Goal: Task Accomplishment & Management: Manage account settings

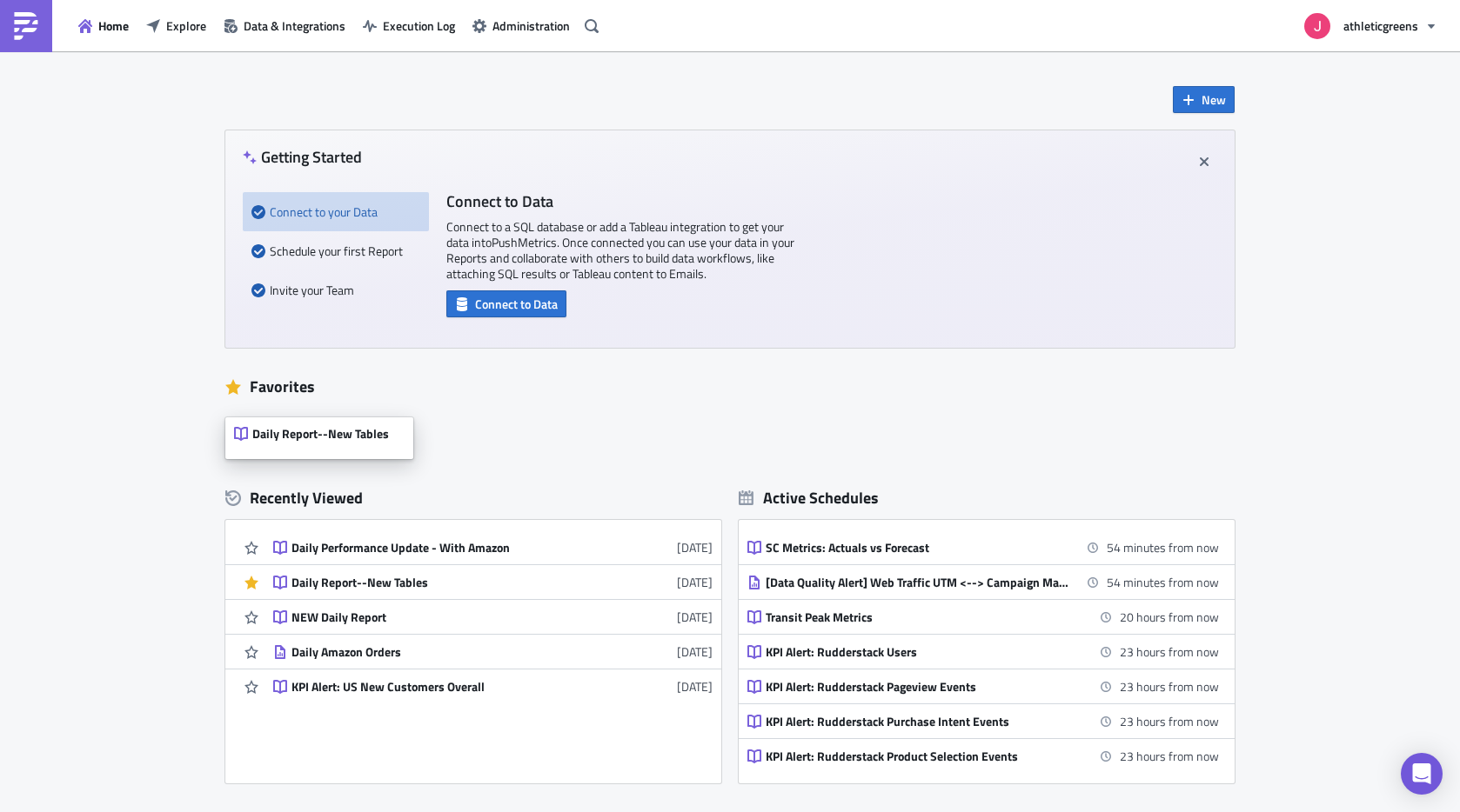
click at [340, 430] on span "Daily Report--New Tables" at bounding box center [320, 434] width 137 height 16
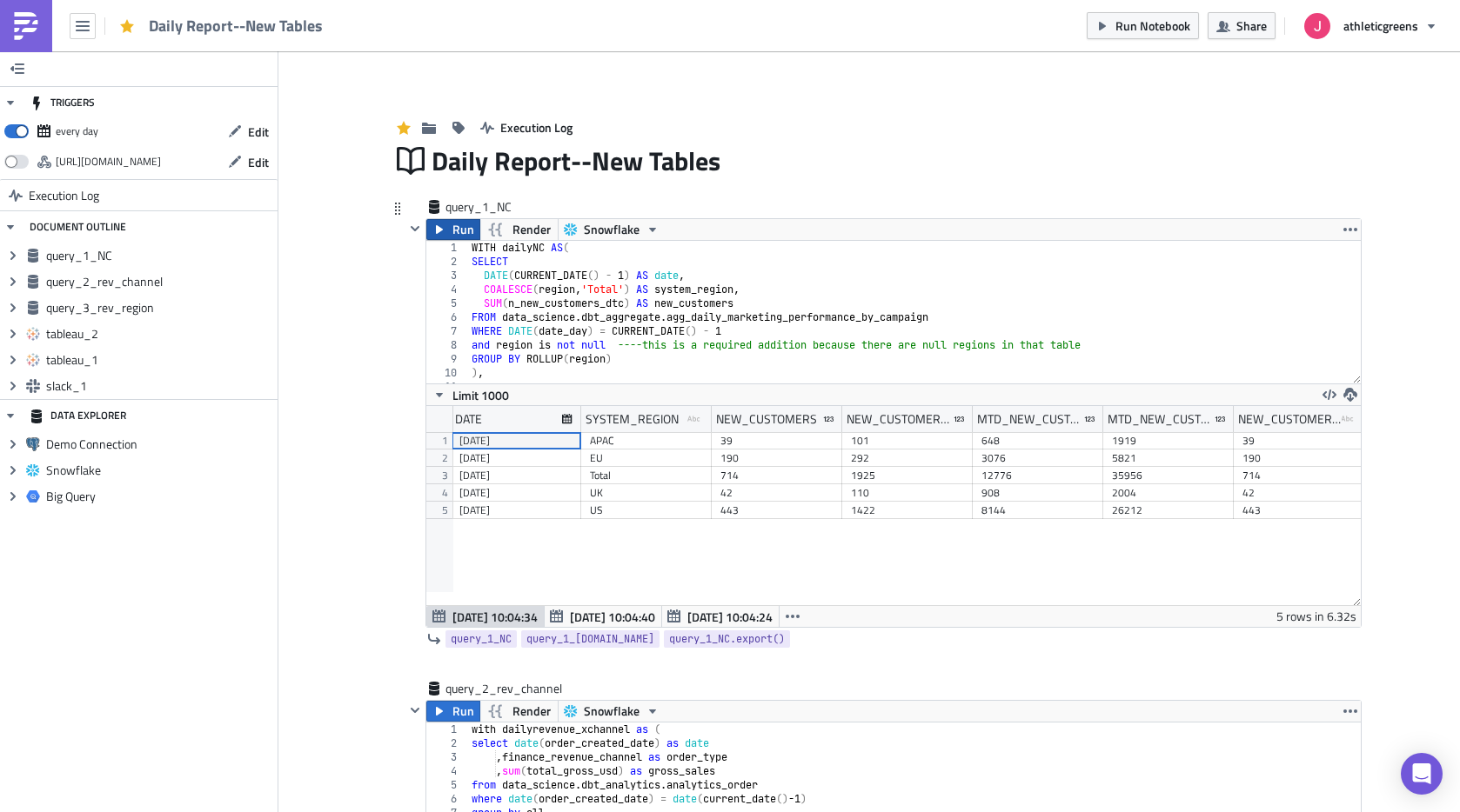
click at [453, 236] on span "Run" at bounding box center [463, 230] width 21 height 21
click at [582, 618] on span "Aug 20 10:04:34" at bounding box center [613, 616] width 85 height 18
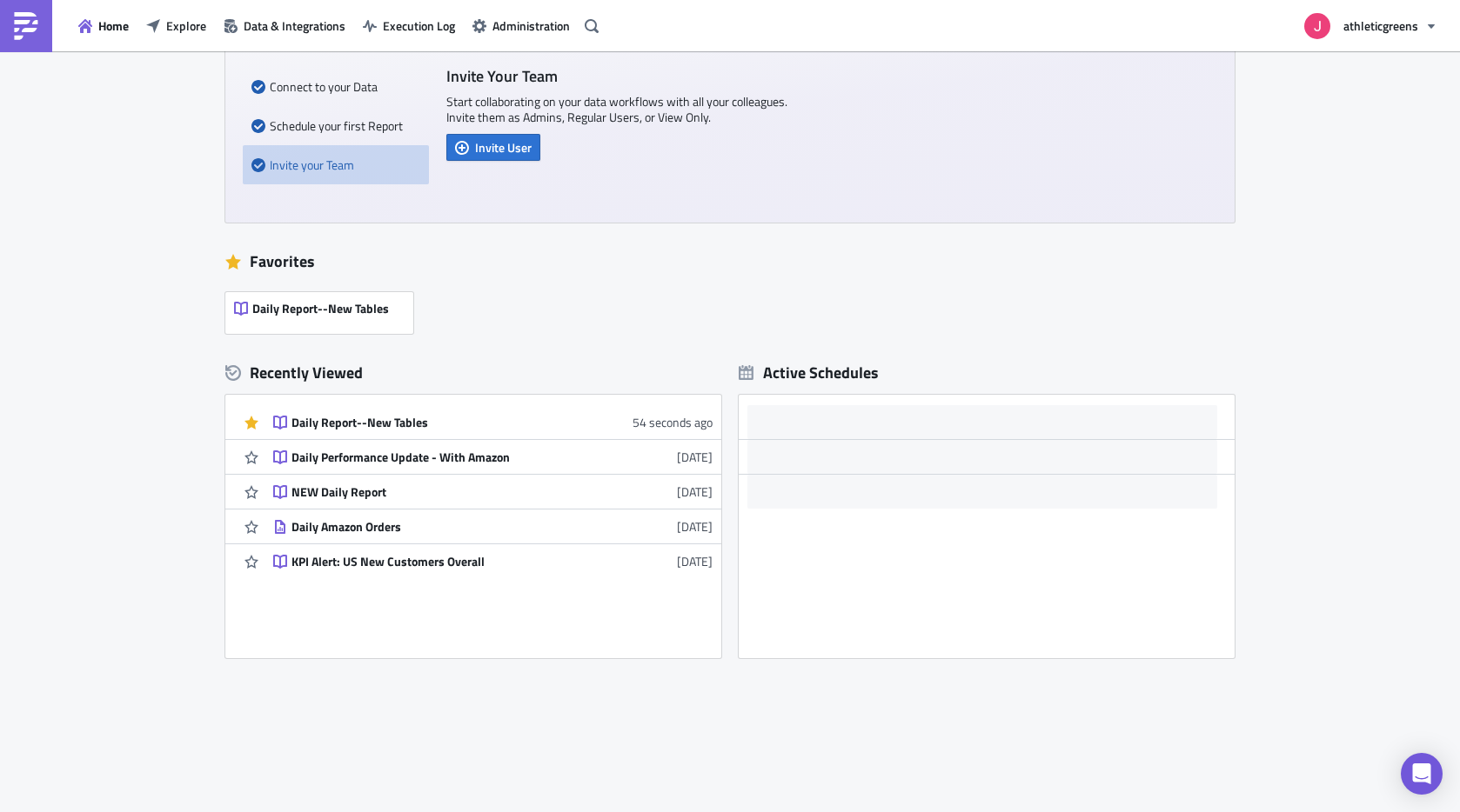
scroll to position [127, 0]
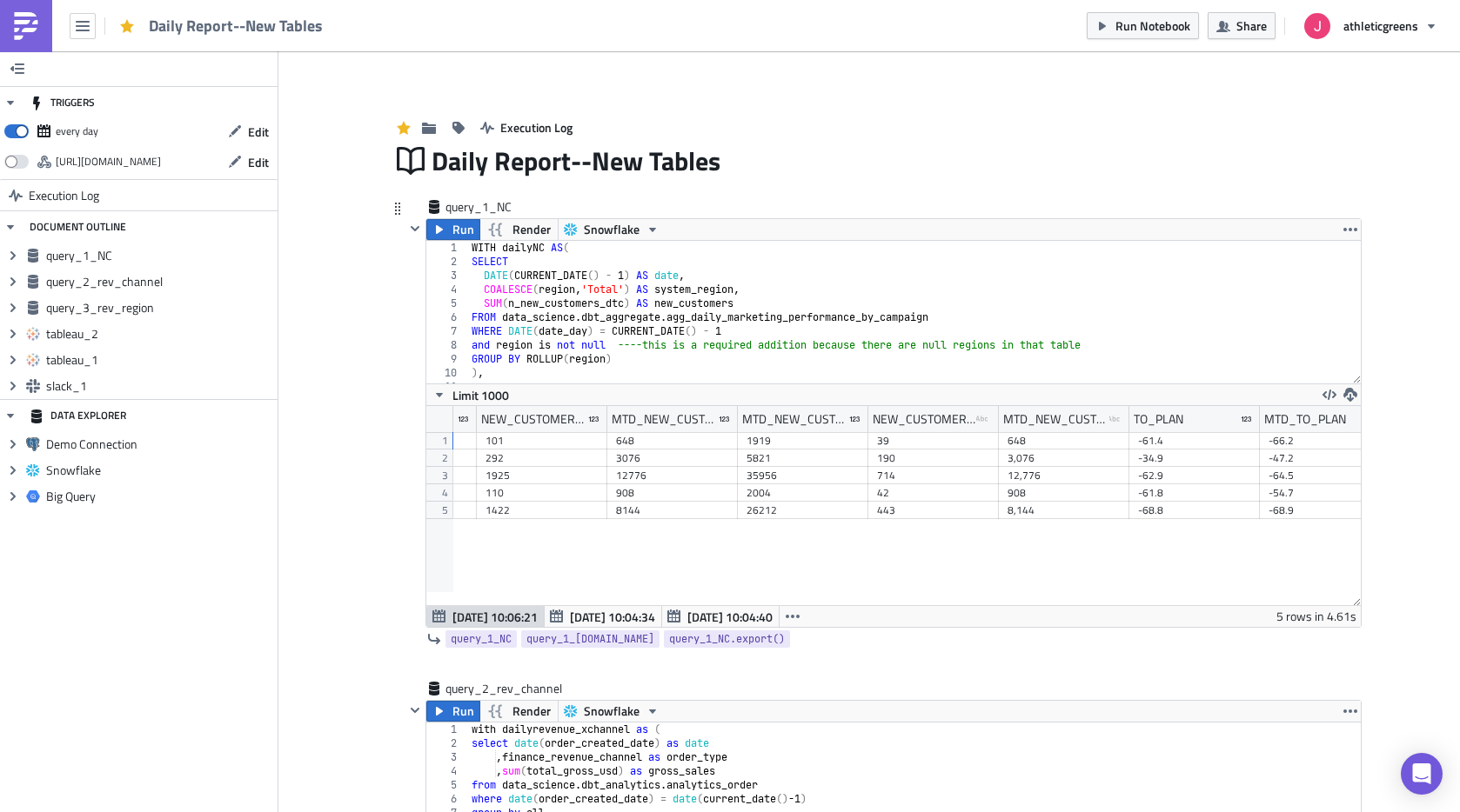
scroll to position [0, 361]
click at [774, 318] on div "WITH dailyNC AS ( SELECT DATE ( CURRENT_DATE ( ) - 1 ) AS date , COALESCE ( reg…" at bounding box center [907, 327] width 879 height 171
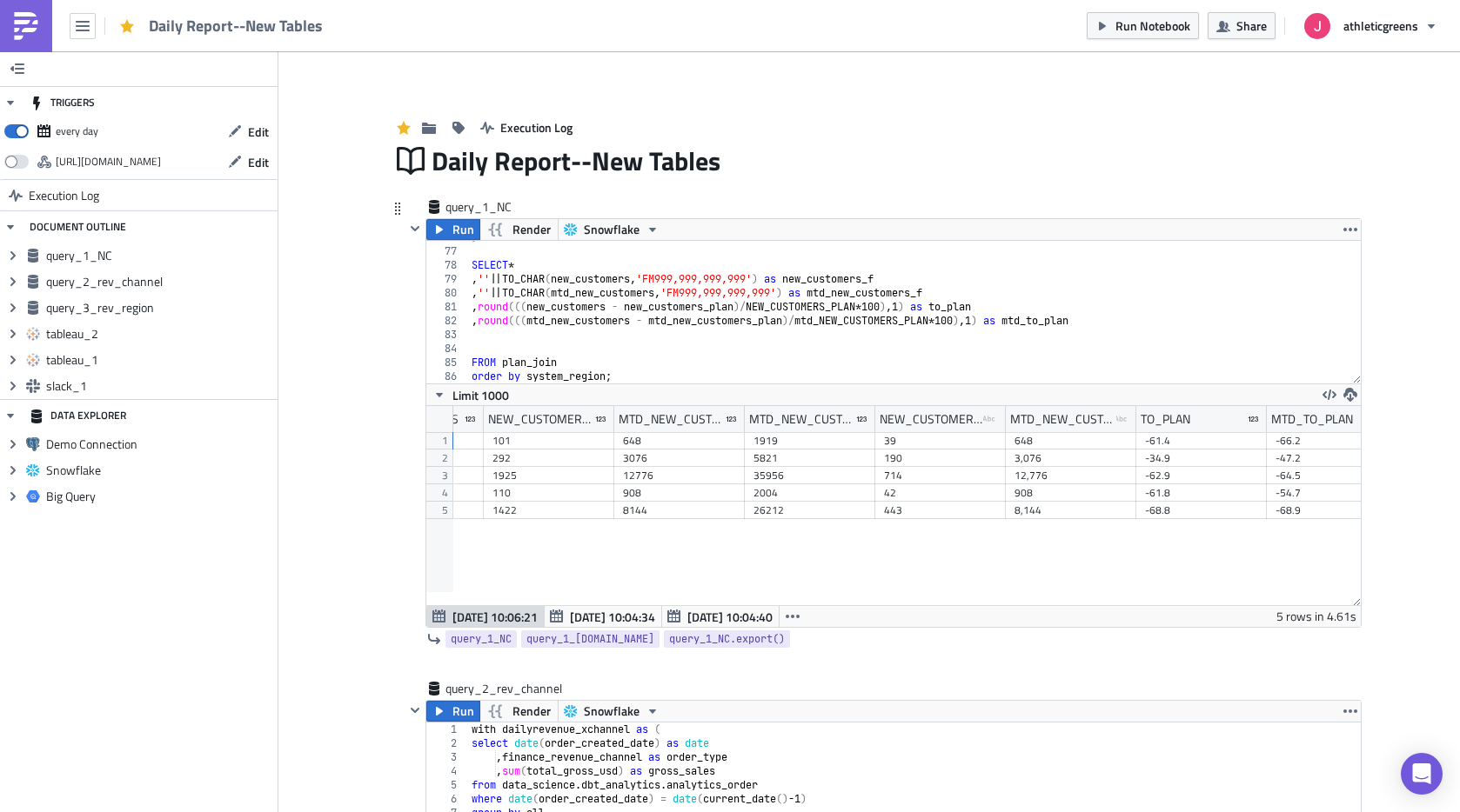
scroll to position [1054, 0]
click at [774, 318] on div ") SELECT * , '' || TO_CHAR ( new_customers , 'FM999,999,999,999' ) as new_custo…" at bounding box center [907, 316] width 879 height 171
type textarea "FROM plan_join order by system_region;"
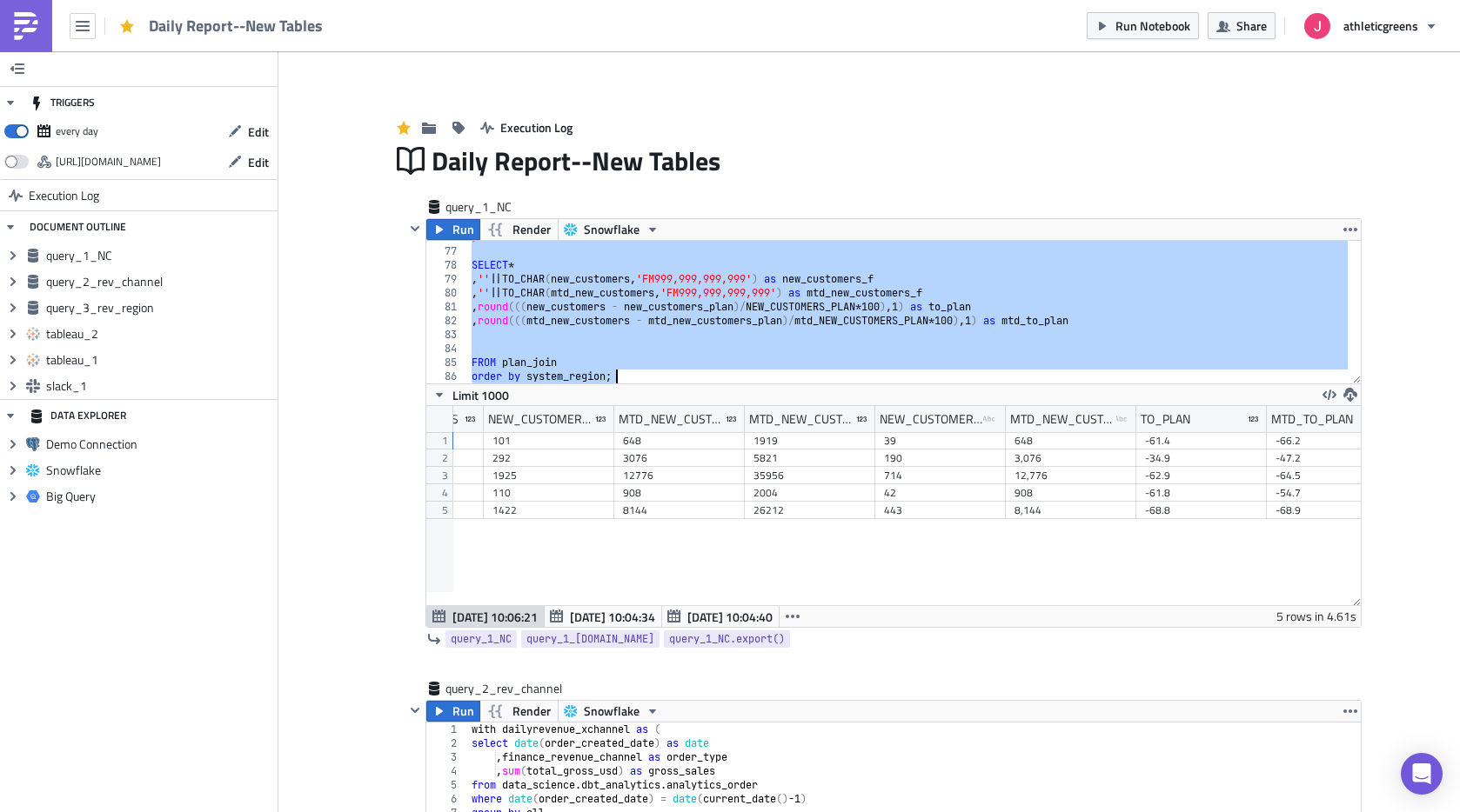
click at [39, 19] on img at bounding box center [26, 26] width 28 height 28
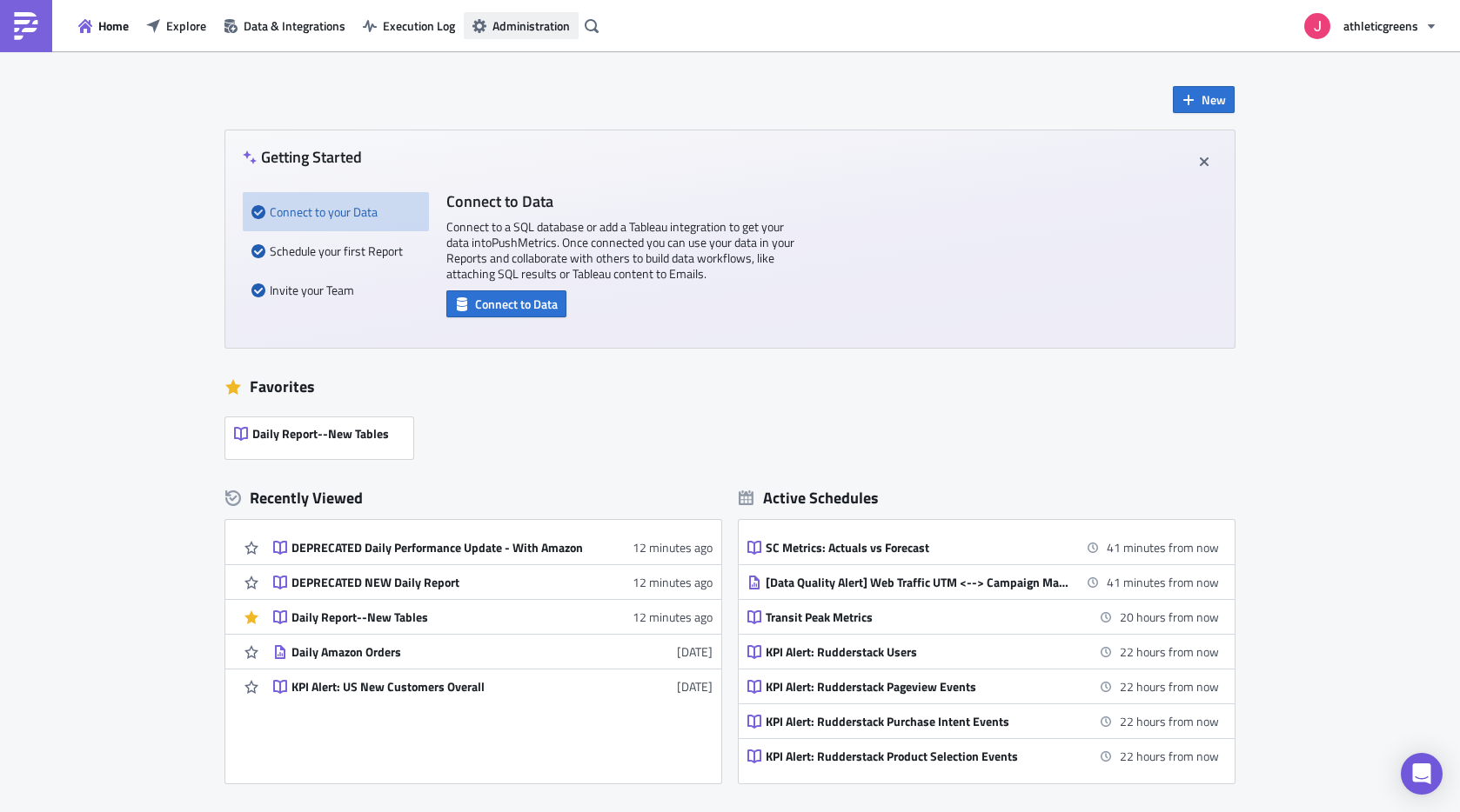
click at [538, 31] on span "Administration" at bounding box center [531, 25] width 78 height 18
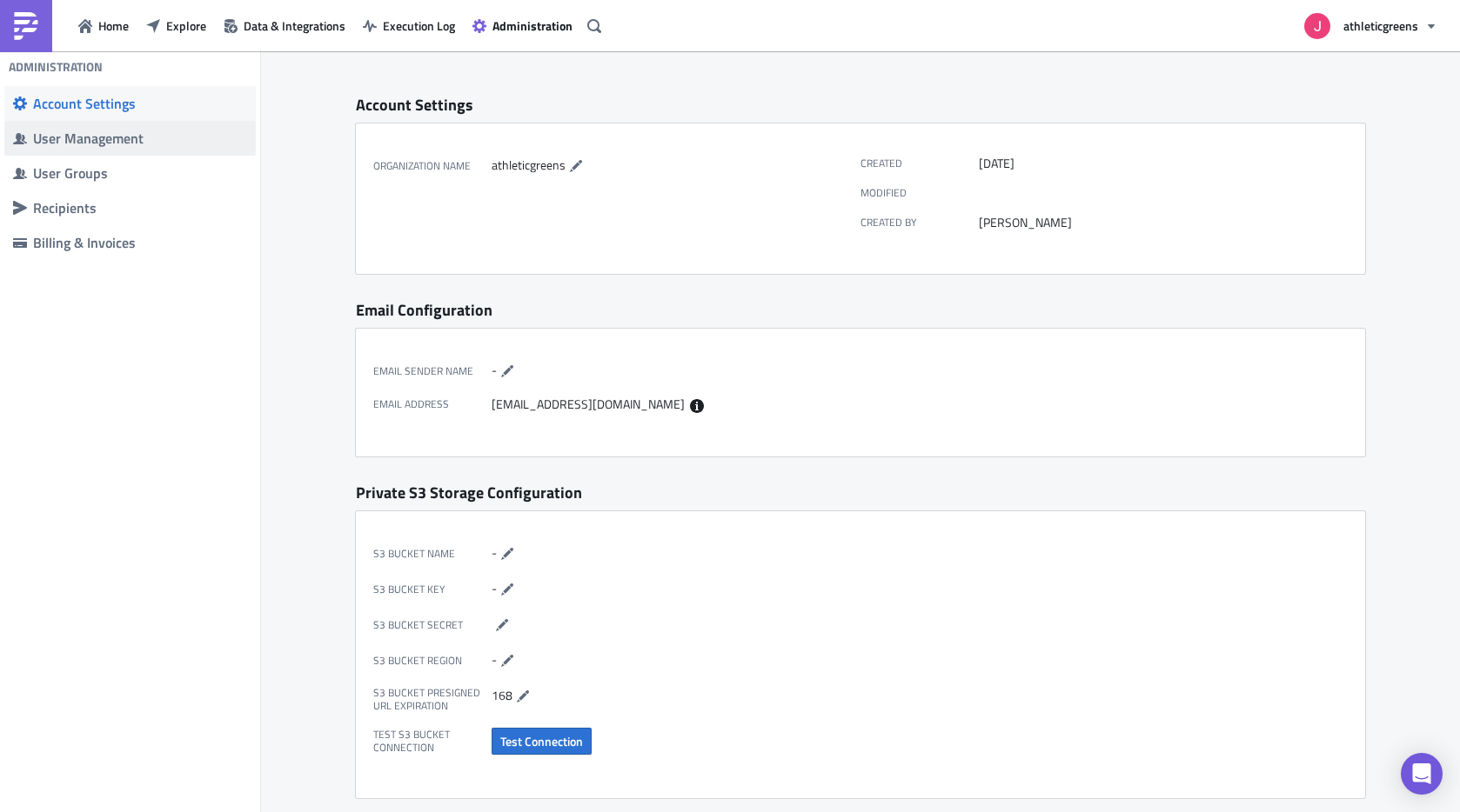
click at [118, 143] on div "User Management" at bounding box center [140, 139] width 214 height 17
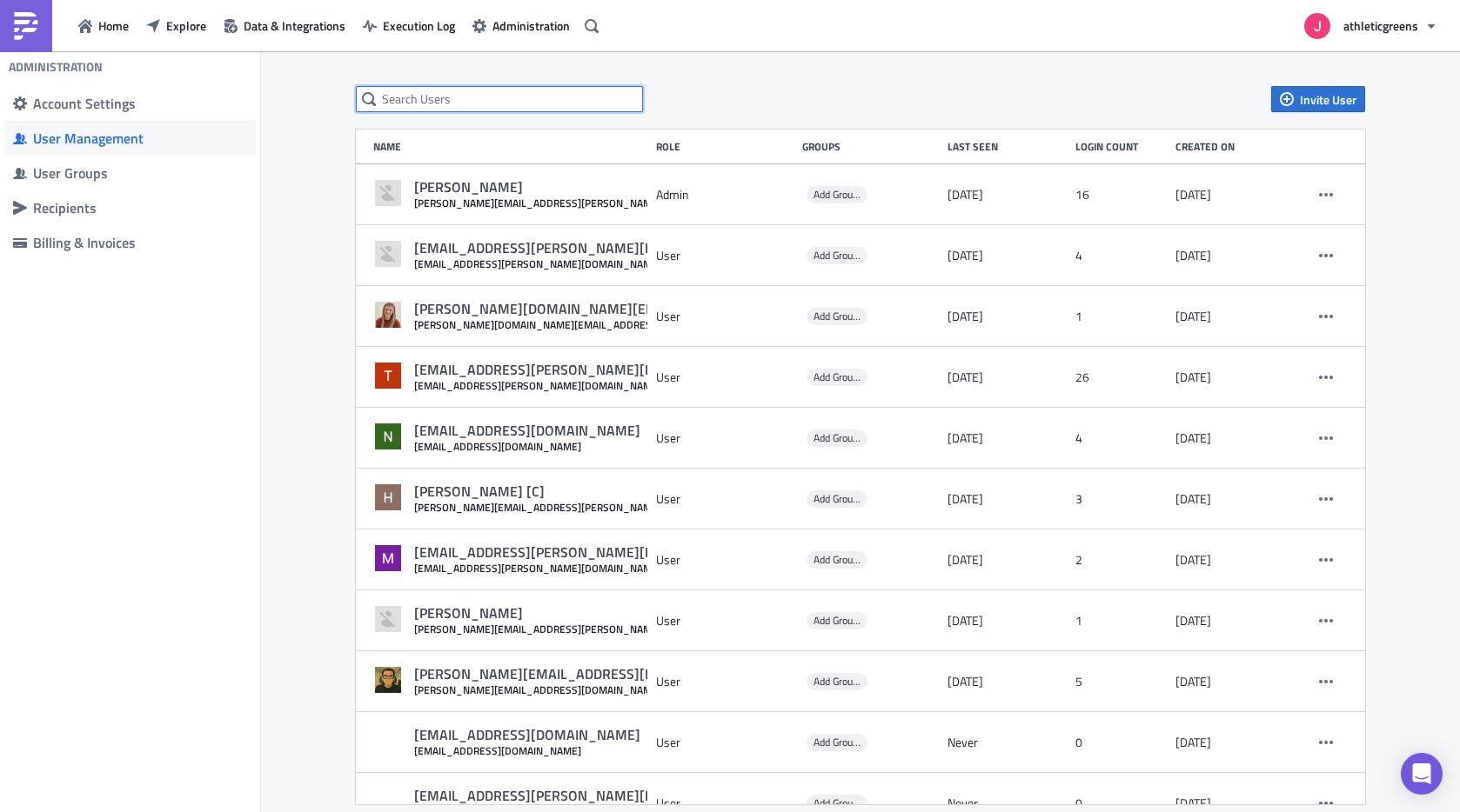
click at [407, 103] on input "text" at bounding box center [499, 99] width 287 height 26
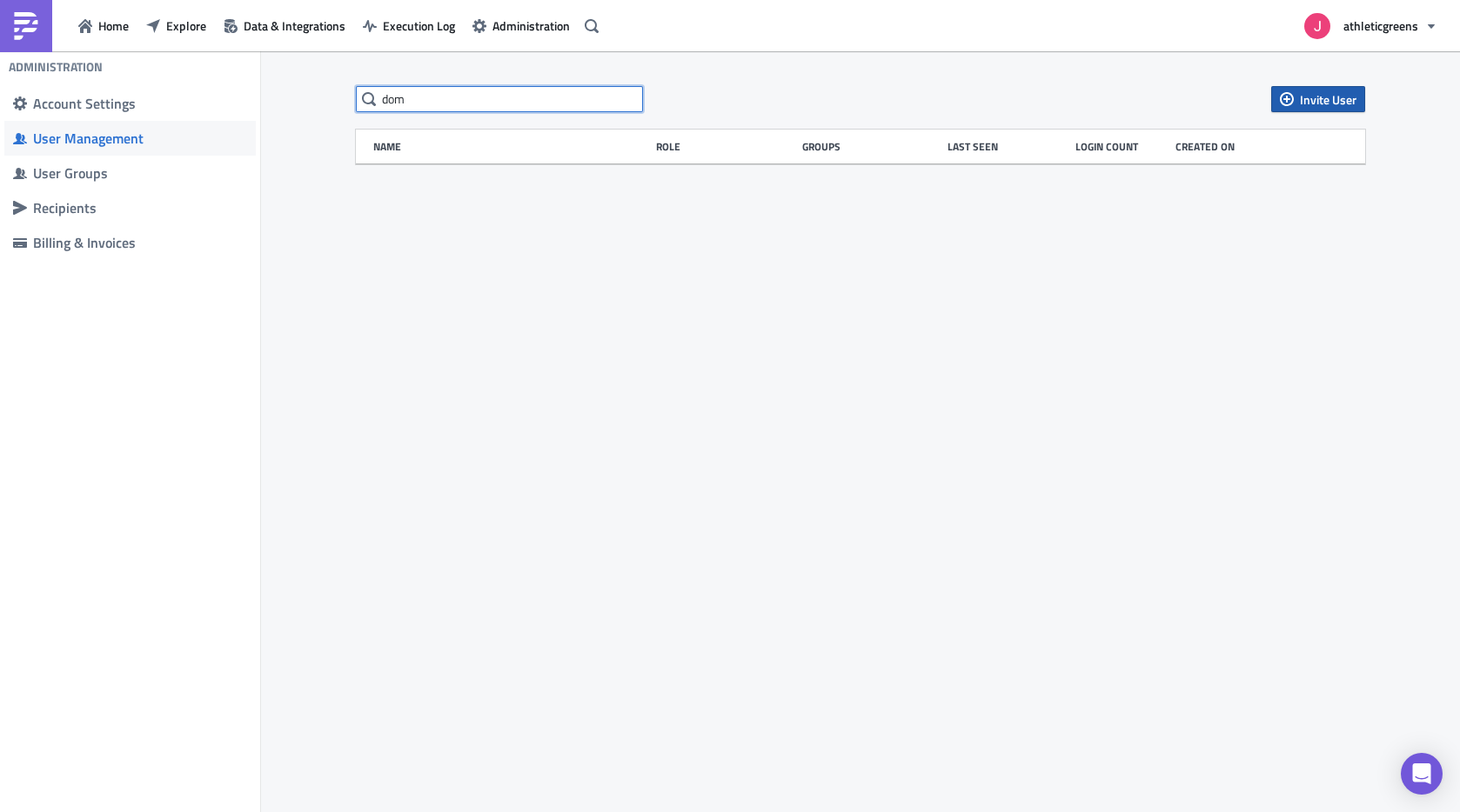
type input "dom"
click at [1323, 100] on span "Invite User" at bounding box center [1328, 99] width 56 height 18
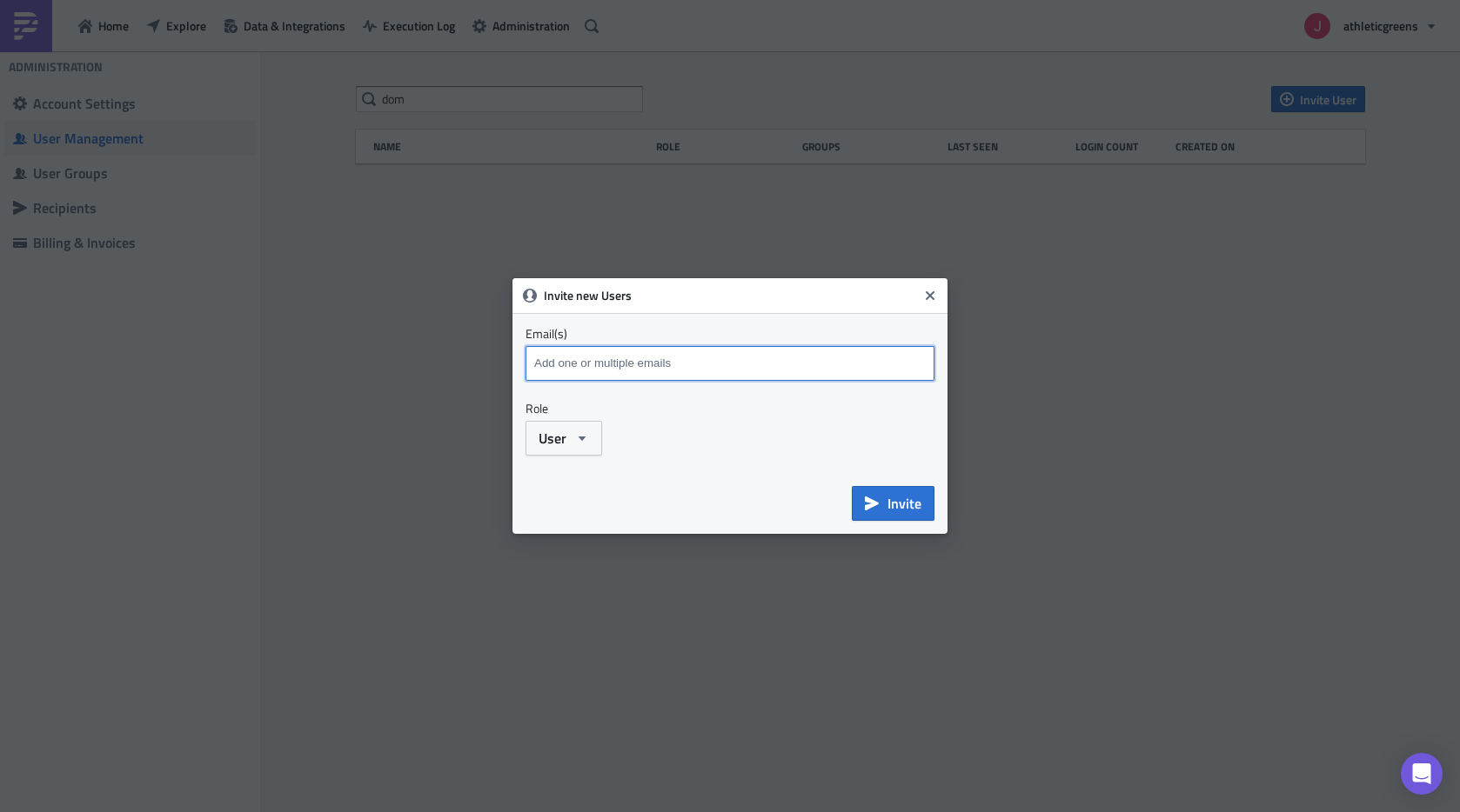
click at [620, 360] on input at bounding box center [729, 363] width 400 height 26
paste input "dominik.archer@athleticgreens.com"
type input "dominik.archer@athleticgreens.com"
click at [572, 447] on button "User" at bounding box center [563, 438] width 77 height 35
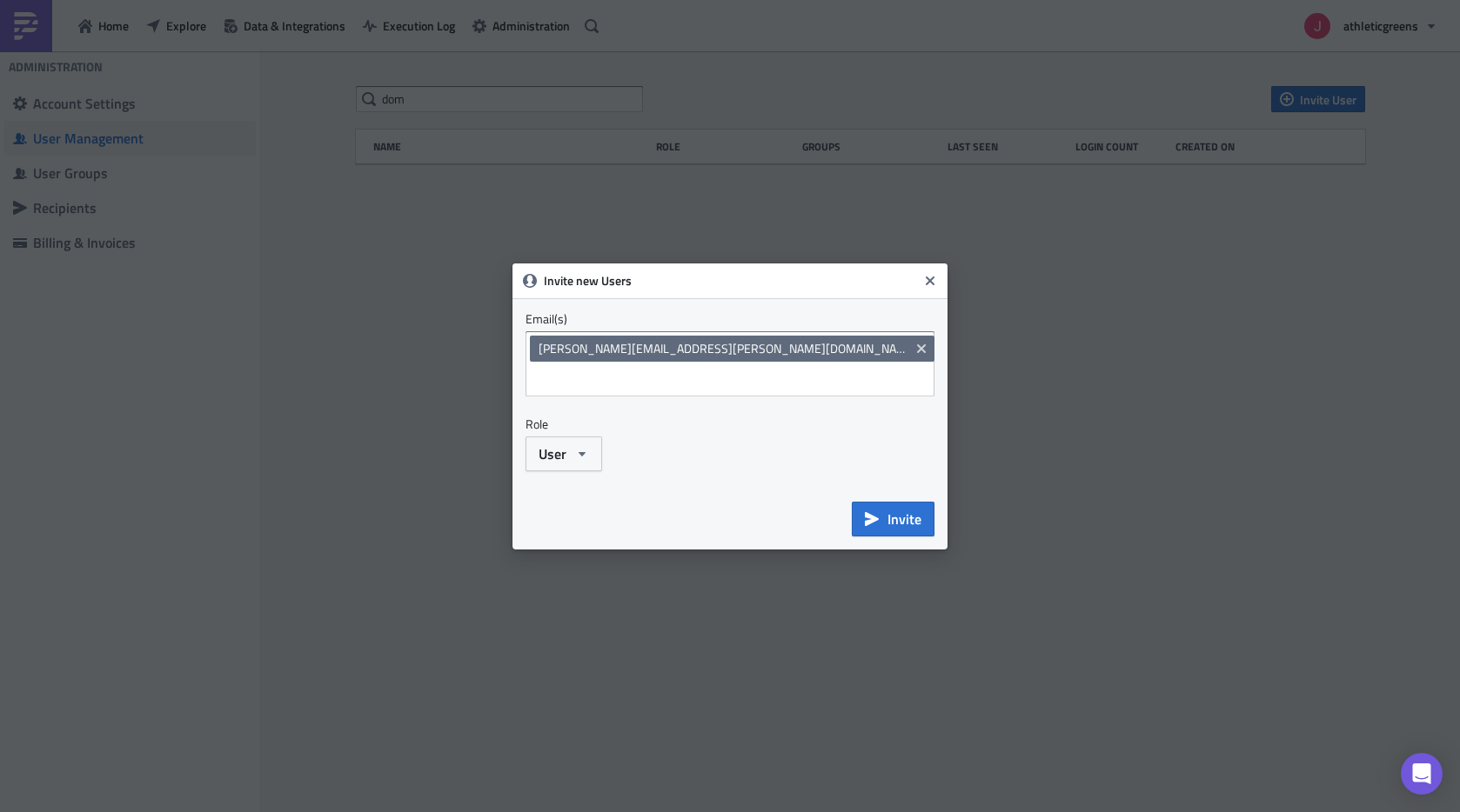
click at [767, 436] on div "User Admin User Guest matt.clawson@athleticgreens.com michael.han@athleticgreen…" at bounding box center [730, 453] width 409 height 35
click at [901, 509] on span "Invite" at bounding box center [904, 519] width 34 height 21
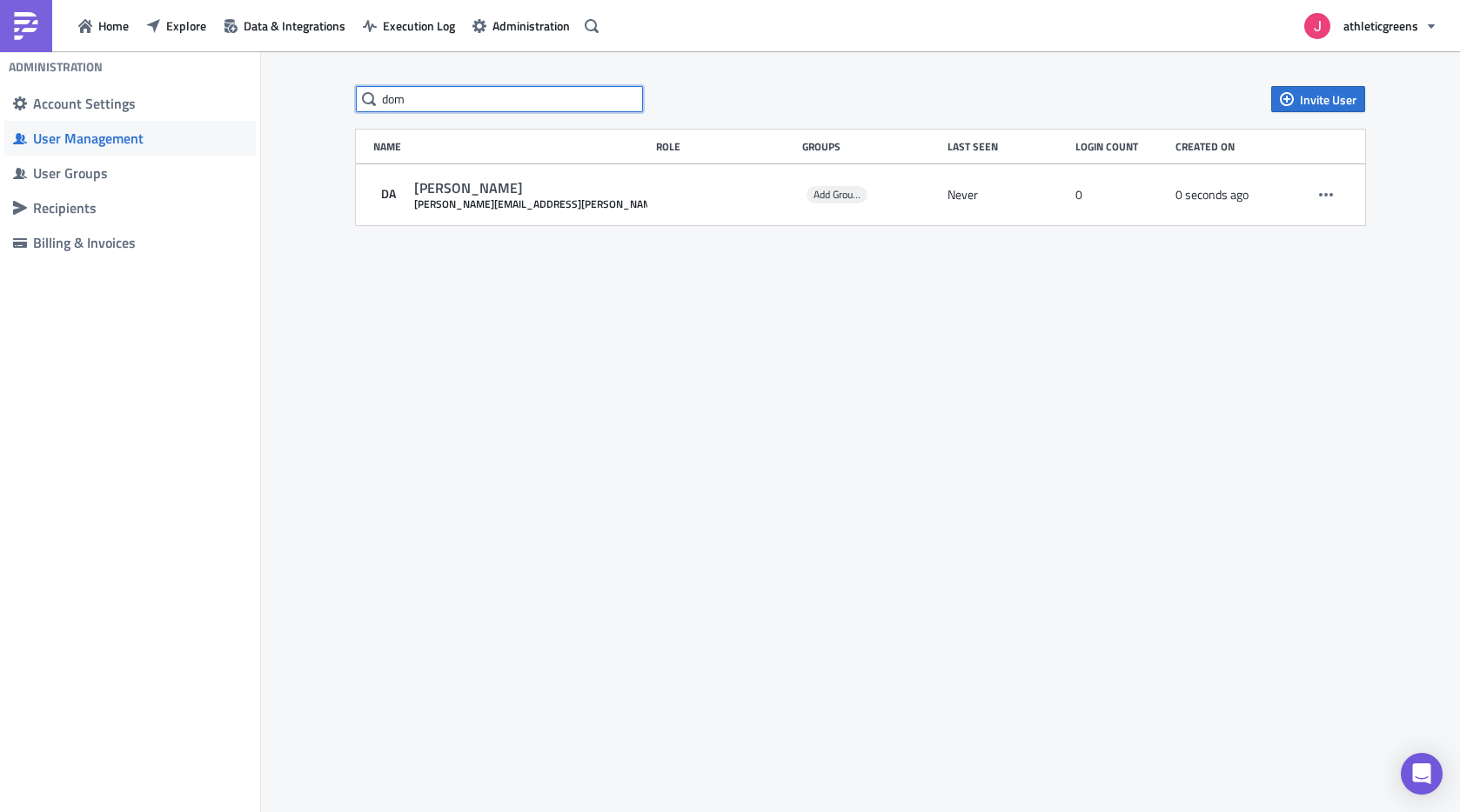
click at [404, 107] on input "dom" at bounding box center [499, 99] width 287 height 26
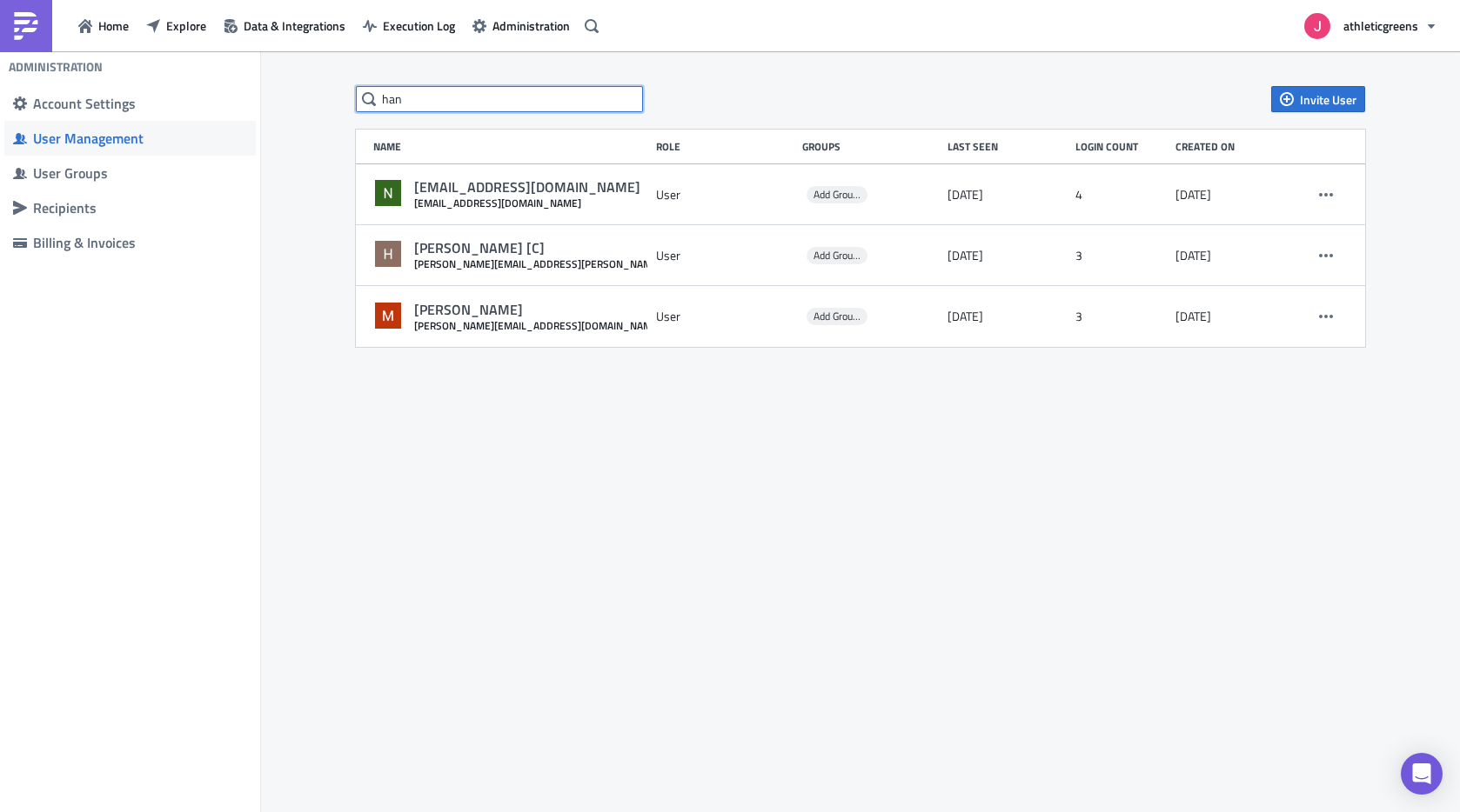
type input "han"
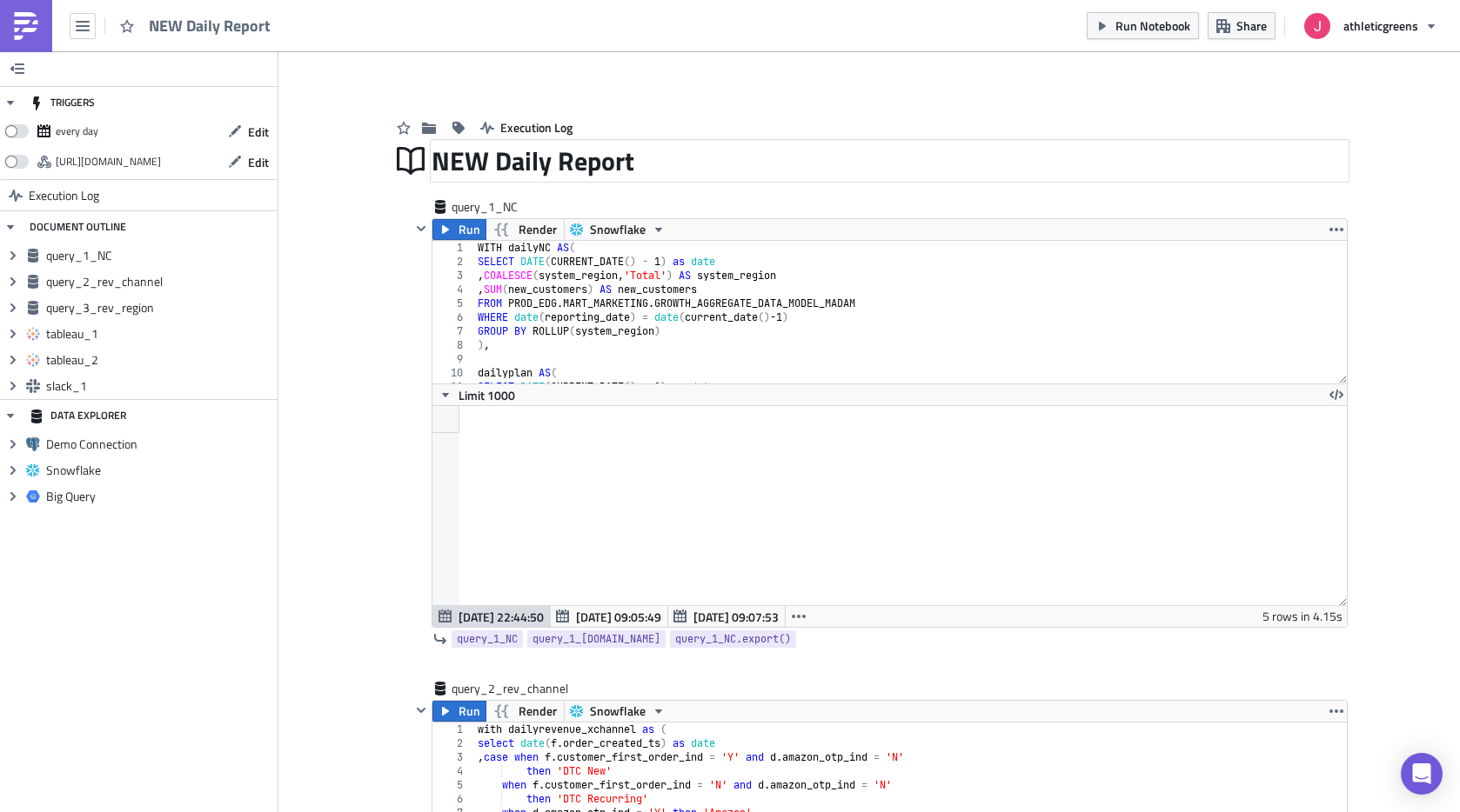
click at [577, 153] on div "NEW Daily Report" at bounding box center [889, 160] width 916 height 40
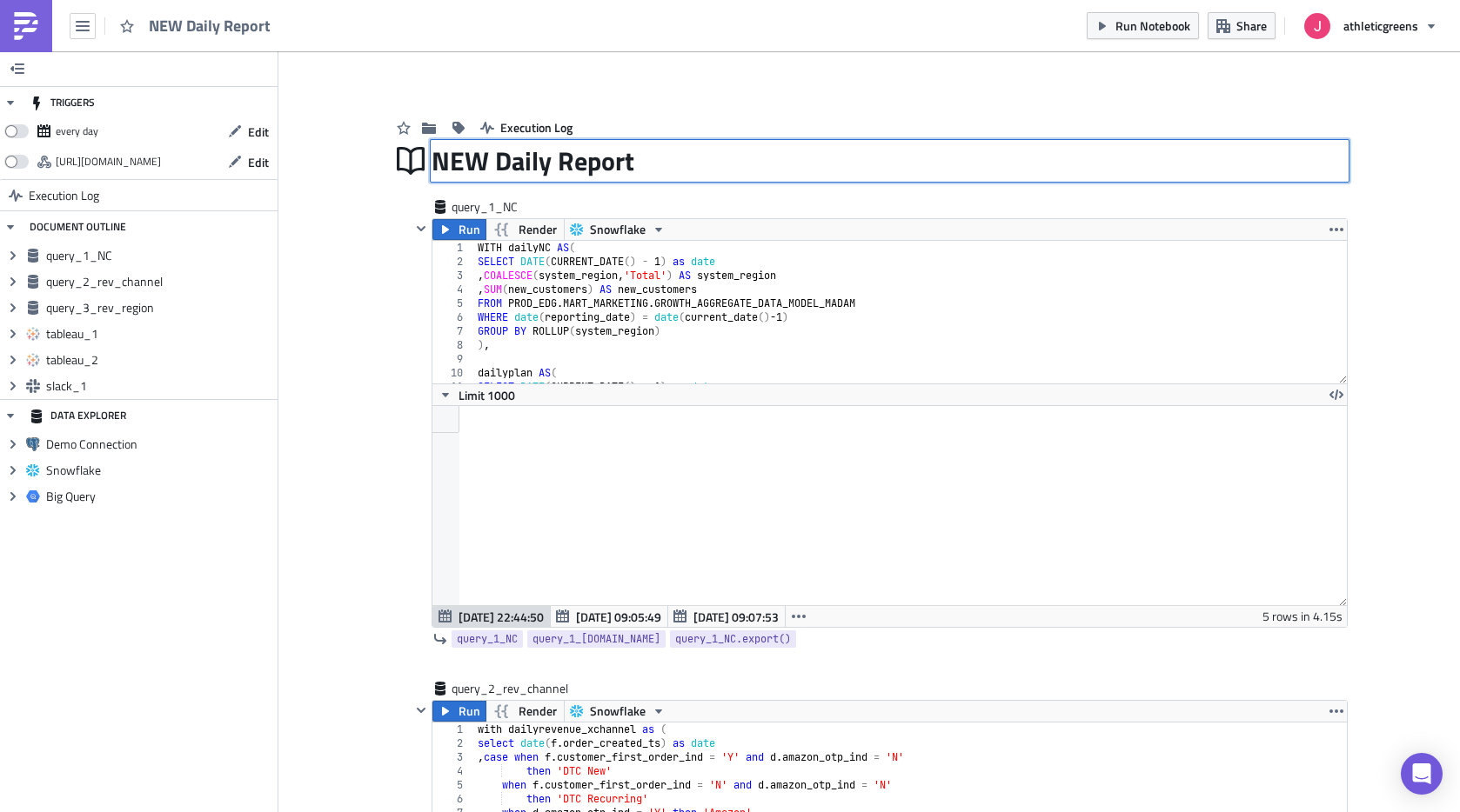
click at [432, 158] on input "NEW Daily Report" at bounding box center [542, 161] width 221 height 33
type input "DEPRECATED NEW Daily Report"
click at [999, 106] on div "Execution Log" at bounding box center [869, 110] width 957 height 62
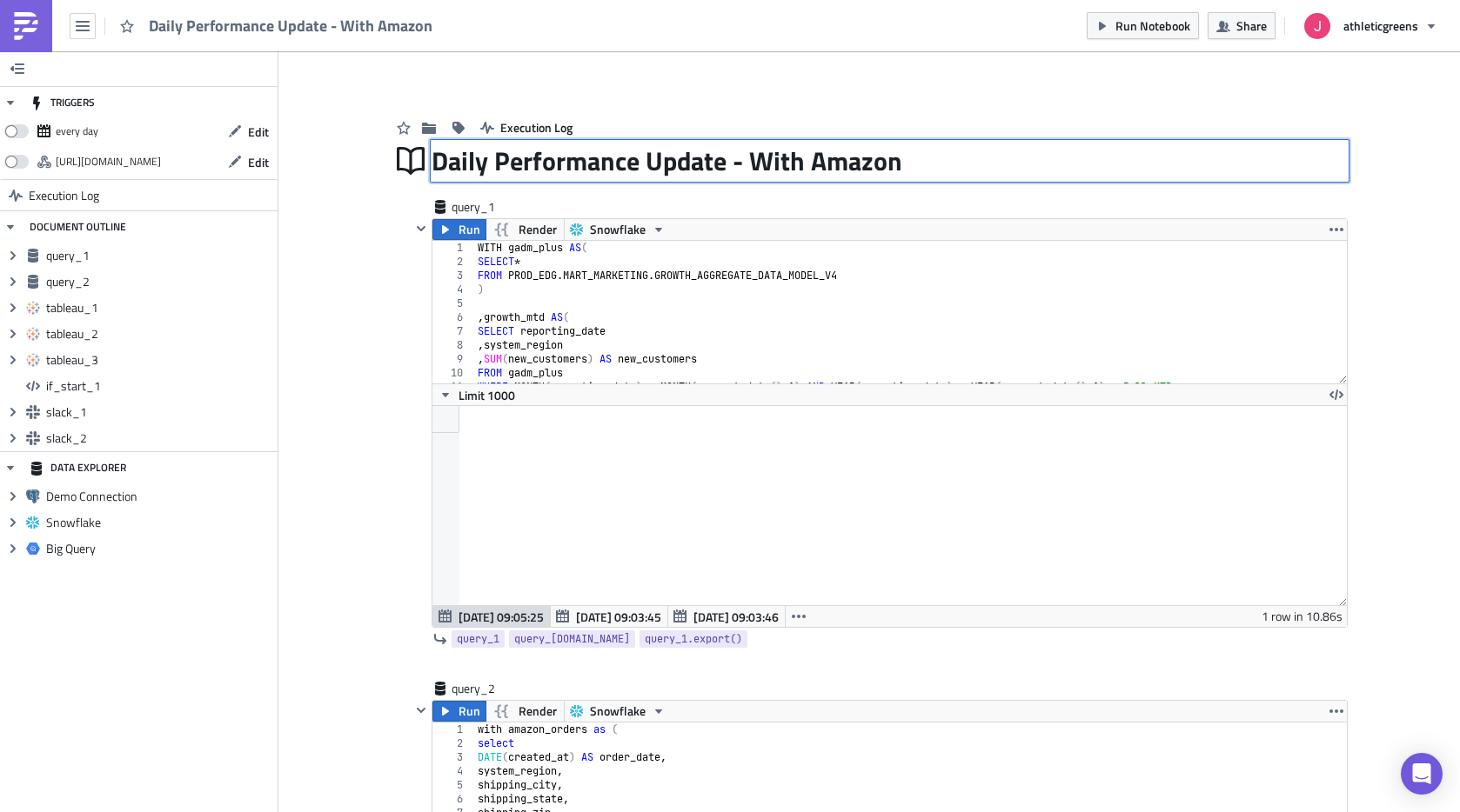
click at [431, 158] on div "Daily Performance Update - With Amazon Daily Performance Update - With Amazon" at bounding box center [889, 160] width 916 height 40
click at [435, 148] on input "Daily Performance Update - With Amazon" at bounding box center [669, 161] width 476 height 39
type input "DEPRECATED Daily Performance Update - With Amazon"
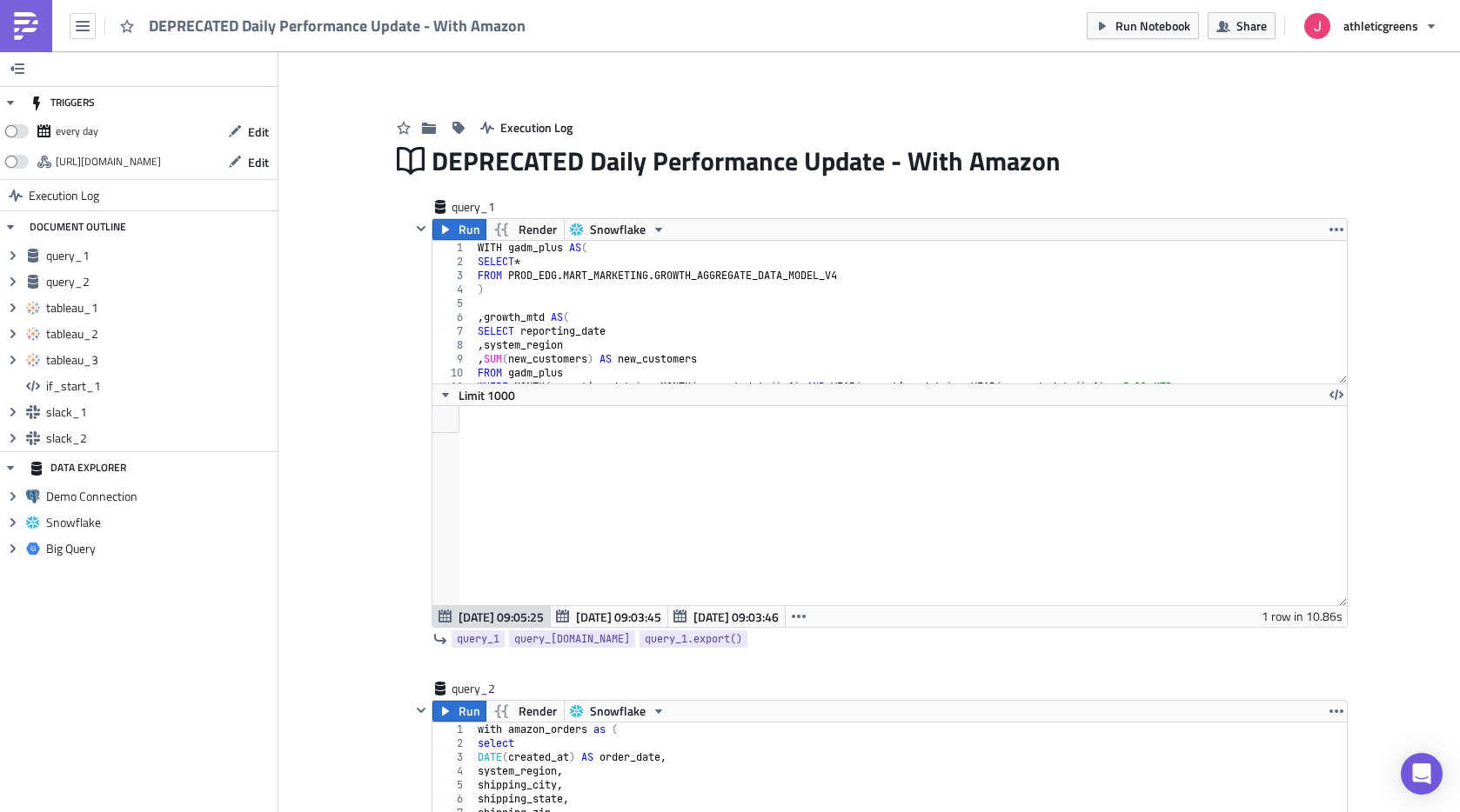
click at [734, 108] on div "Execution Log" at bounding box center [869, 110] width 957 height 62
